Goal: Find contact information: Find contact information

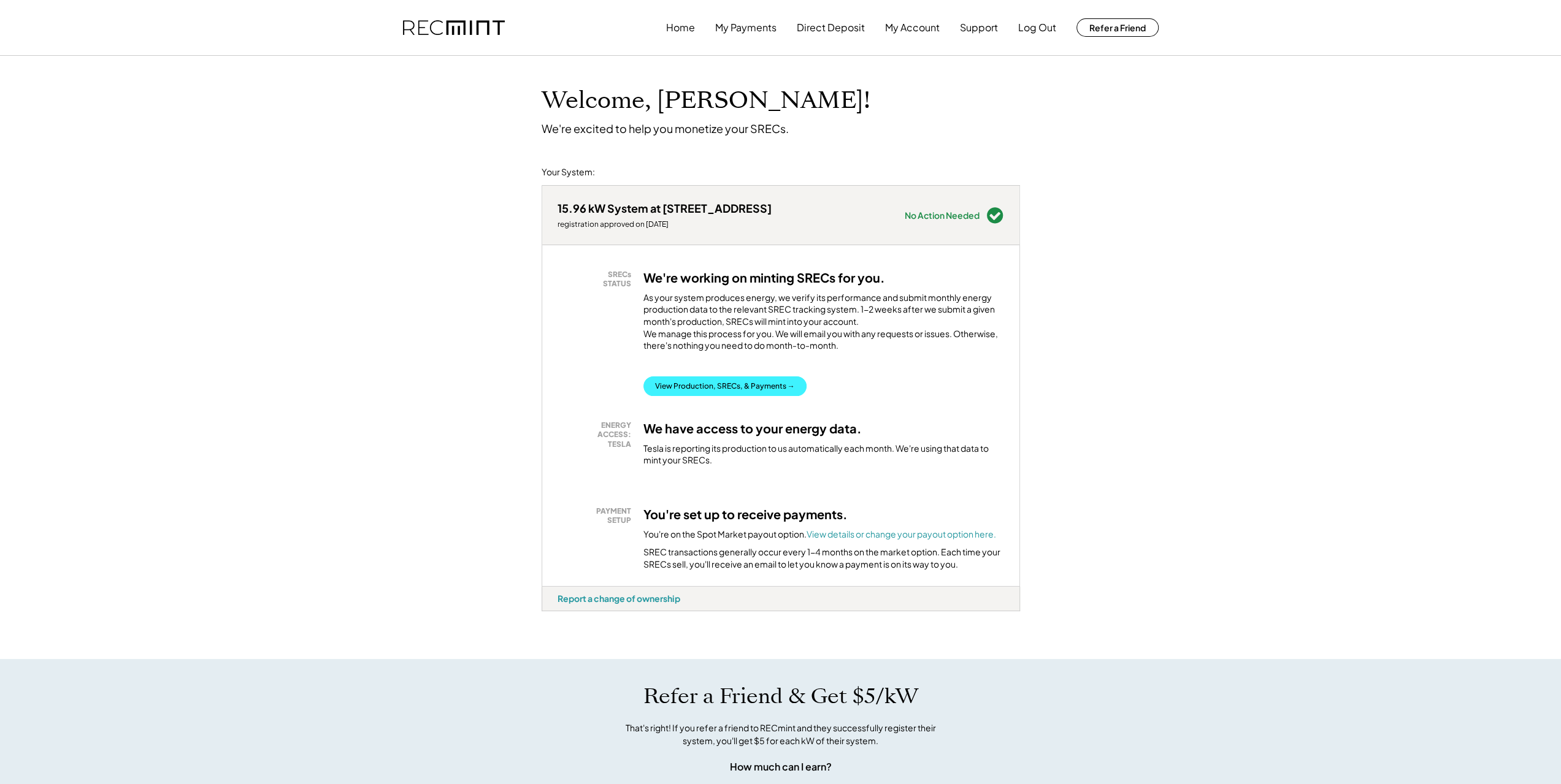
click at [749, 396] on button "View Production, SRECs, & Payments →" at bounding box center [725, 386] width 163 height 20
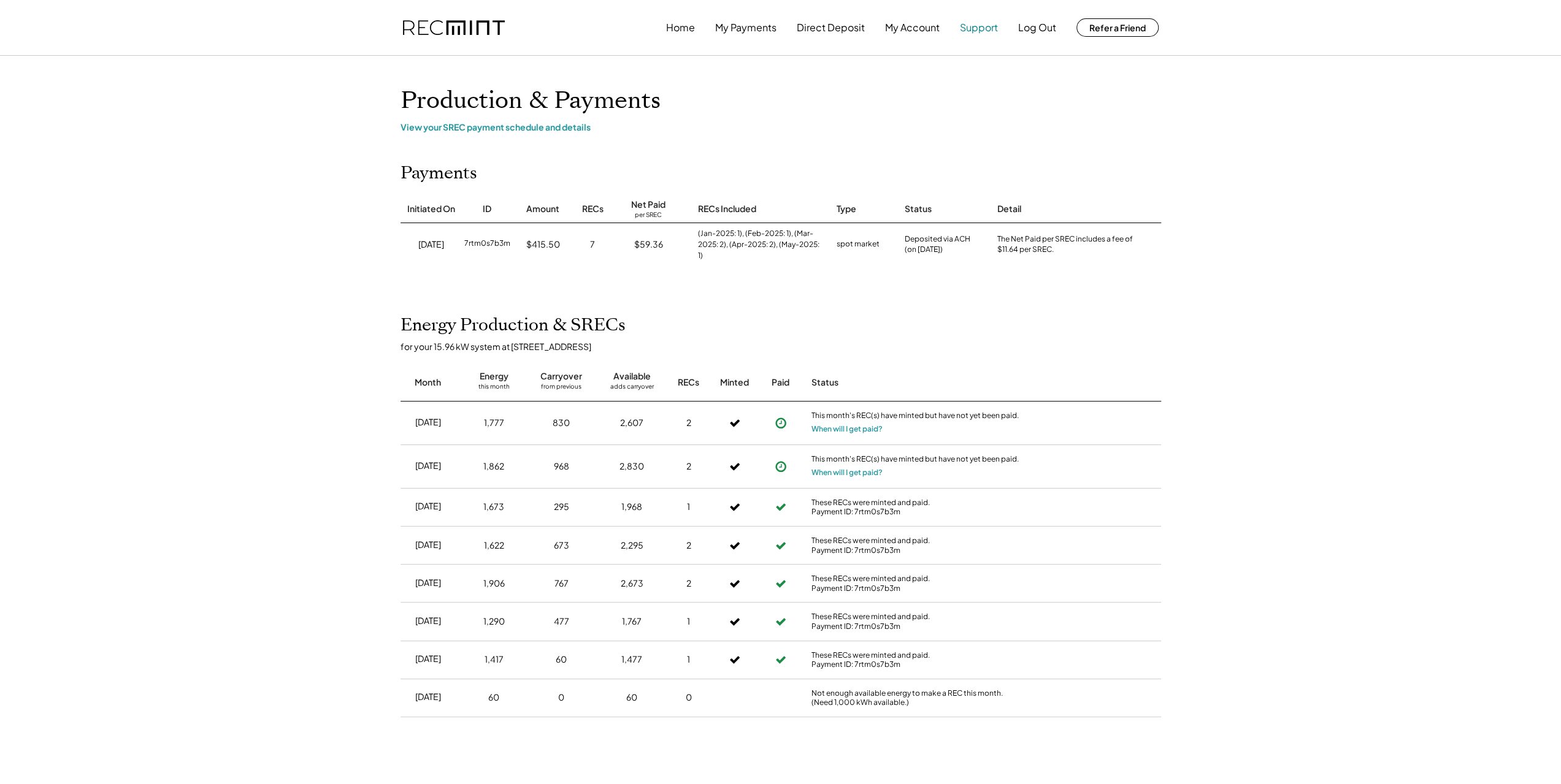
click at [989, 26] on button "Support" at bounding box center [979, 28] width 38 height 25
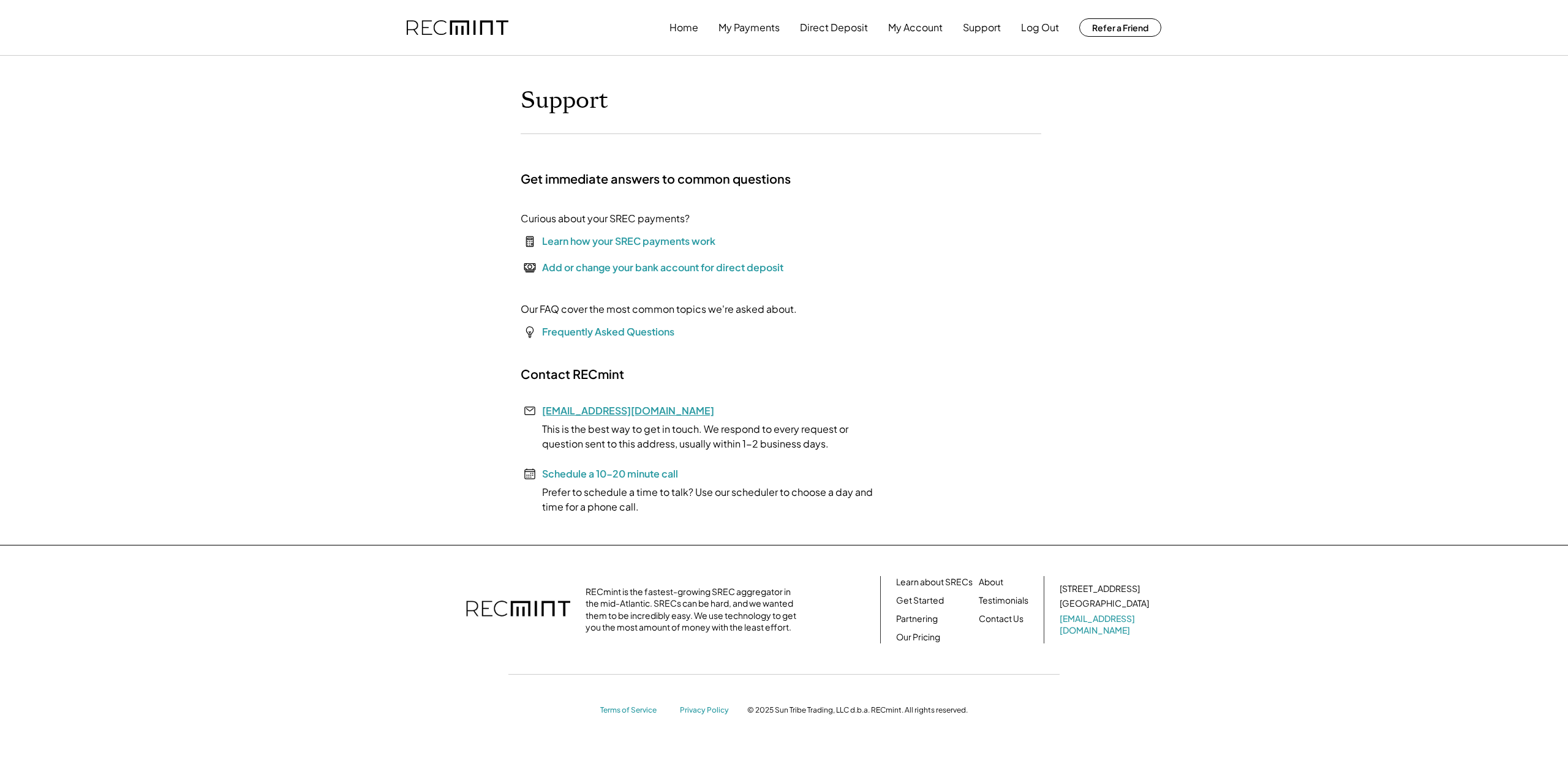
click at [610, 407] on link "[EMAIL_ADDRESS][DOMAIN_NAME]" at bounding box center [628, 410] width 172 height 13
click at [719, 338] on div "Curious about your SREC payments? View SRECs, Production, and Payments Learn ho…" at bounding box center [659, 279] width 276 height 137
drag, startPoint x: 646, startPoint y: 406, endPoint x: 555, endPoint y: 413, distance: 91.3
click at [541, 413] on div "Contact RECmint help@recmint.com This is the best way to get in touch. We respo…" at bounding box center [704, 440] width 367 height 148
copy link "[EMAIL_ADDRESS][DOMAIN_NAME]"
